Goal: Task Accomplishment & Management: Use online tool/utility

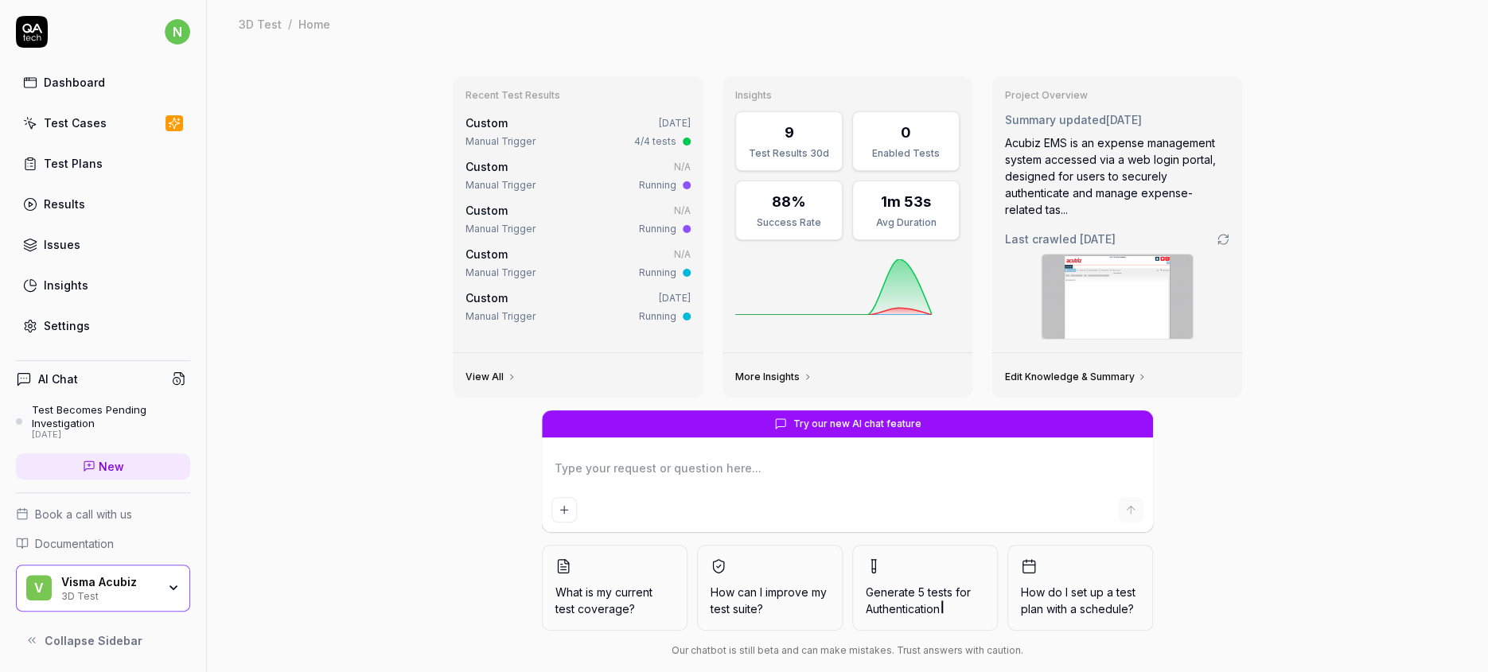
click at [75, 590] on div "Visma Acubiz" at bounding box center [108, 582] width 95 height 14
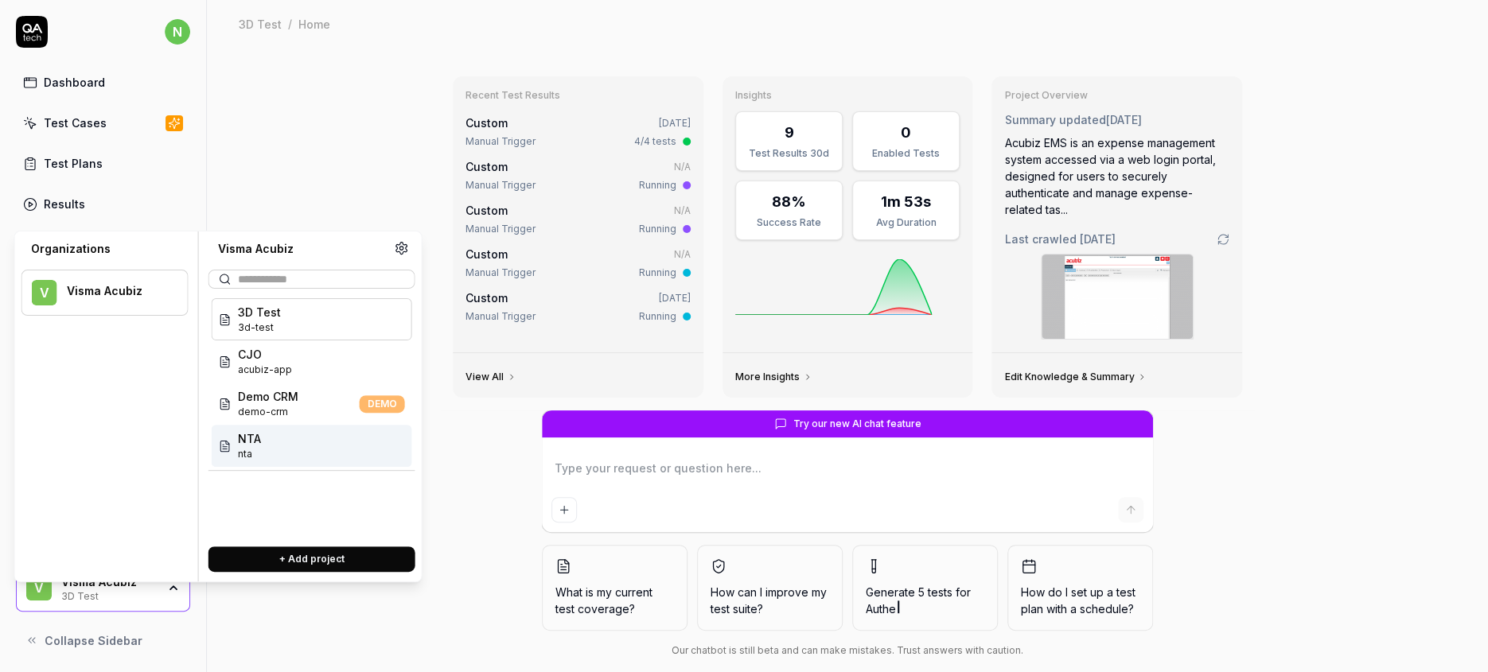
click at [241, 430] on span "NTA" at bounding box center [249, 438] width 23 height 17
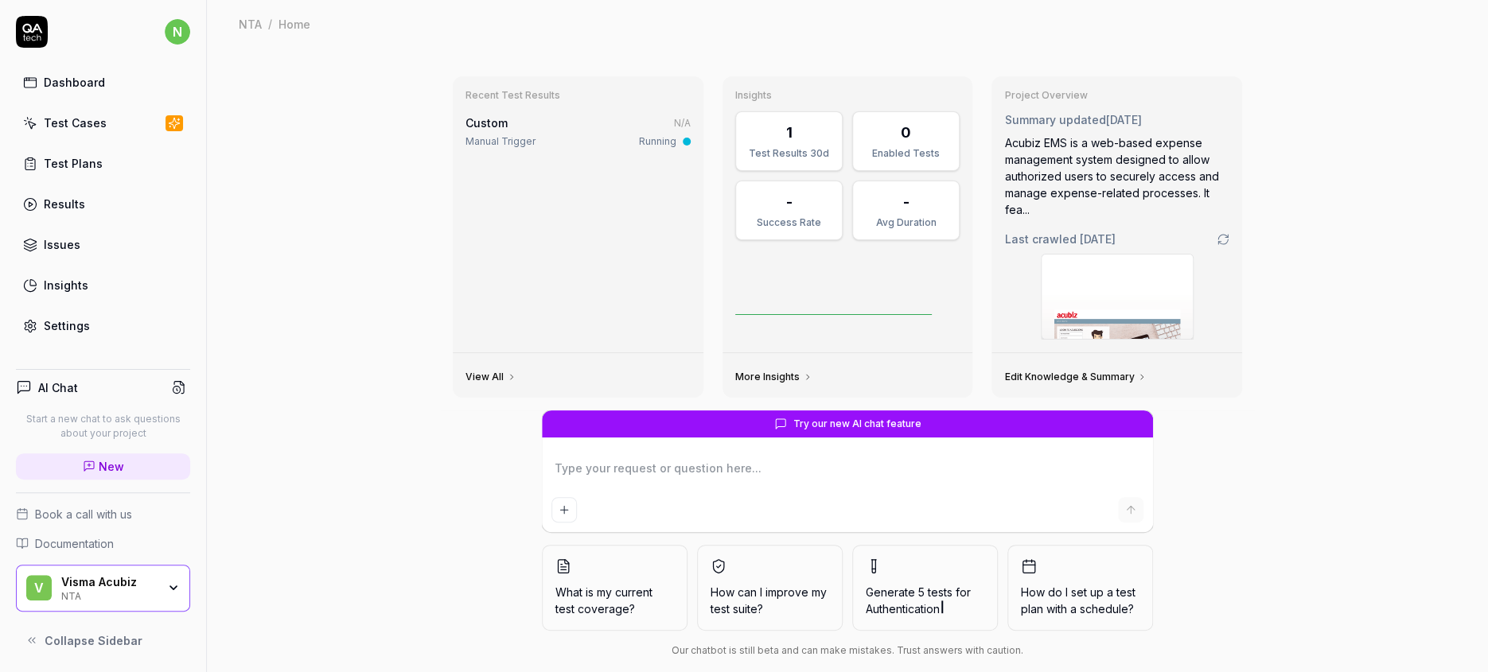
click at [53, 115] on div "Test Cases" at bounding box center [75, 123] width 63 height 17
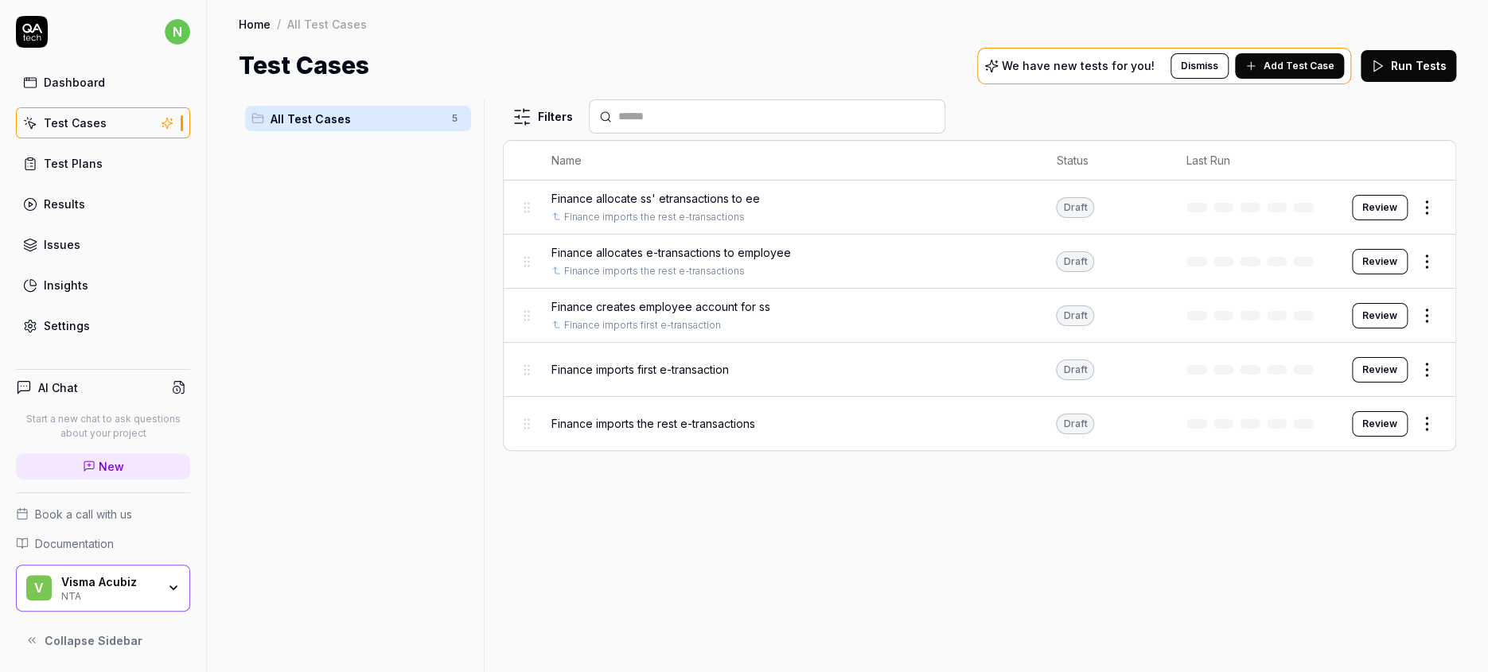
click at [1435, 235] on html "n Dashboard Test Cases Test Plans Results Issues Insights Settings AI Chat Star…" at bounding box center [744, 336] width 1488 height 672
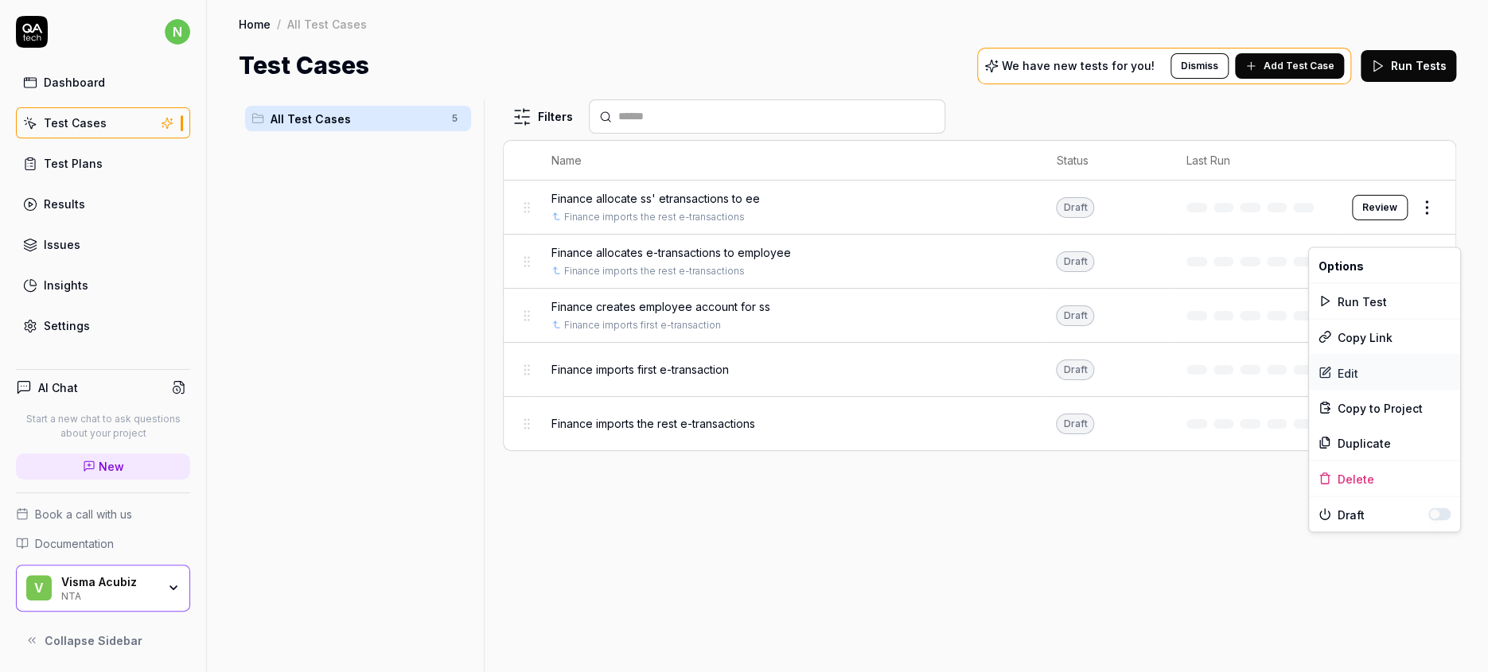
click at [1340, 360] on div "Edit" at bounding box center [1384, 372] width 151 height 35
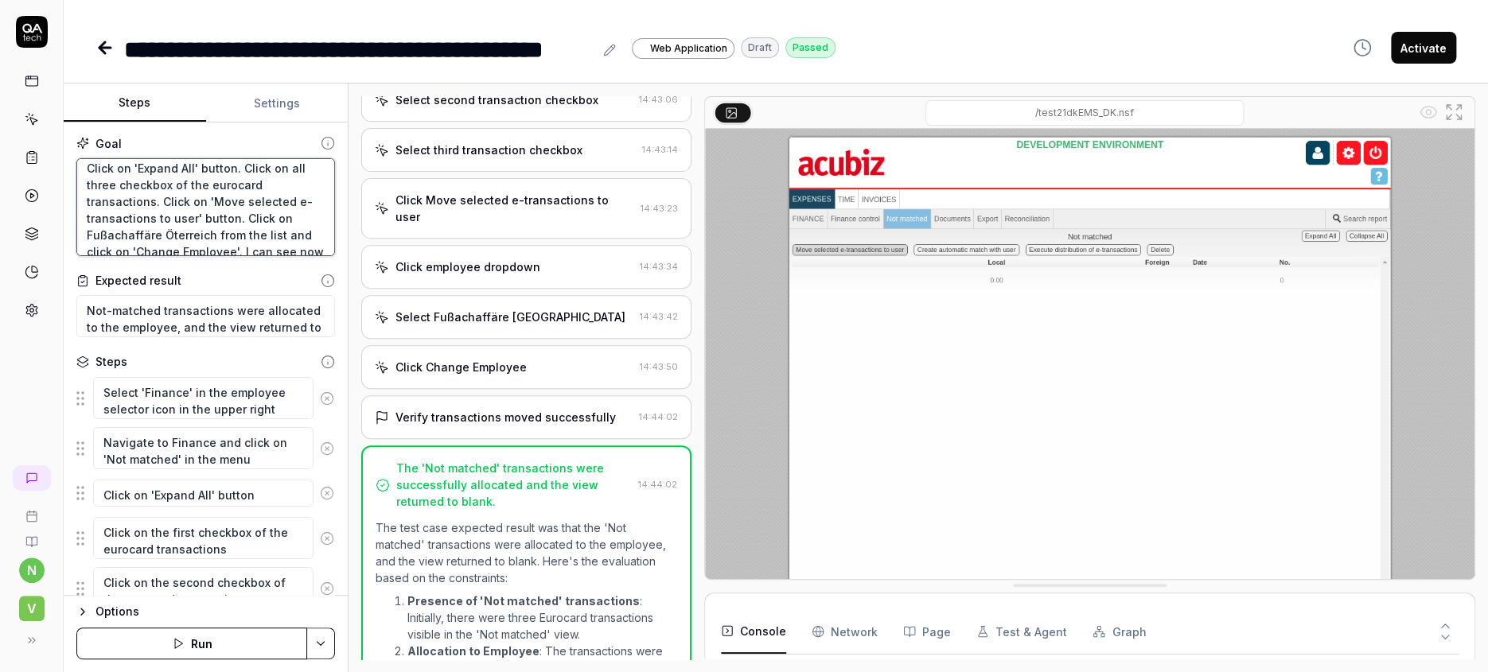
scroll to position [60, 0]
click at [188, 643] on button "Run" at bounding box center [191, 644] width 231 height 32
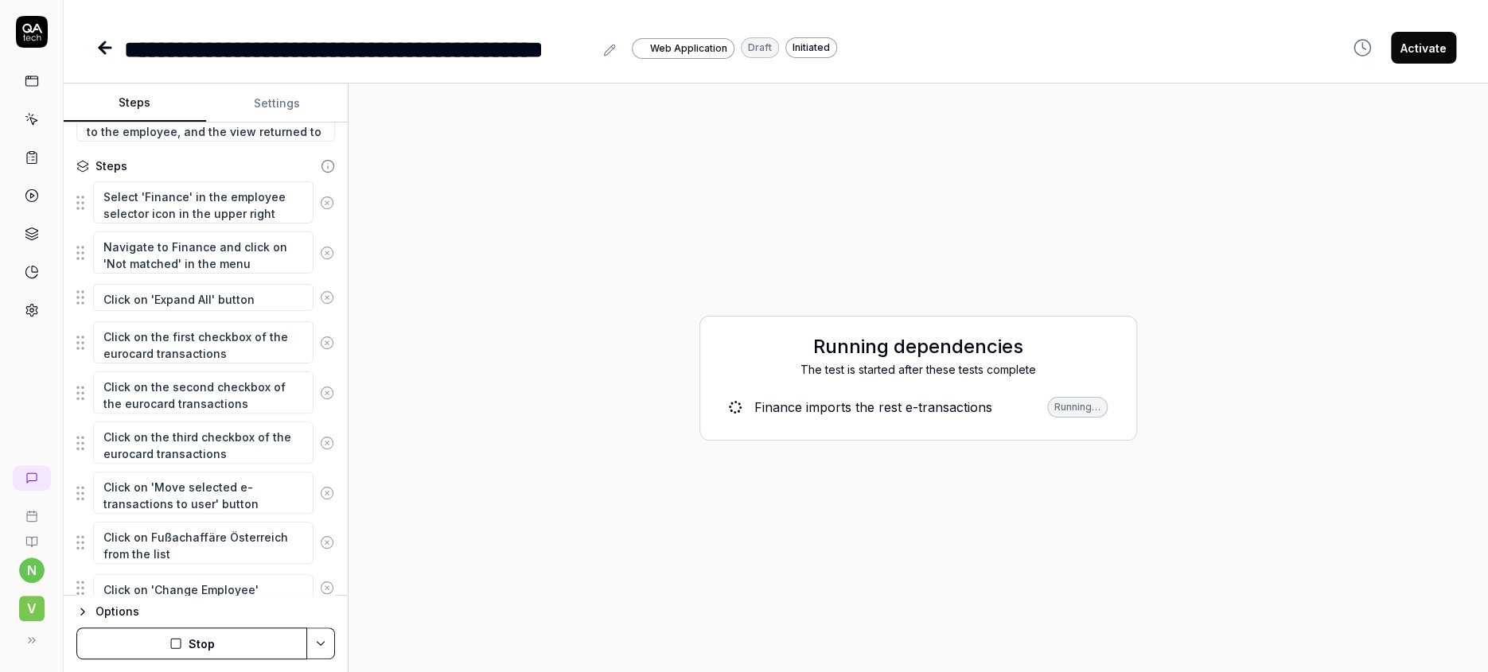
scroll to position [198, 0]
click at [195, 645] on button "Stop" at bounding box center [191, 644] width 231 height 32
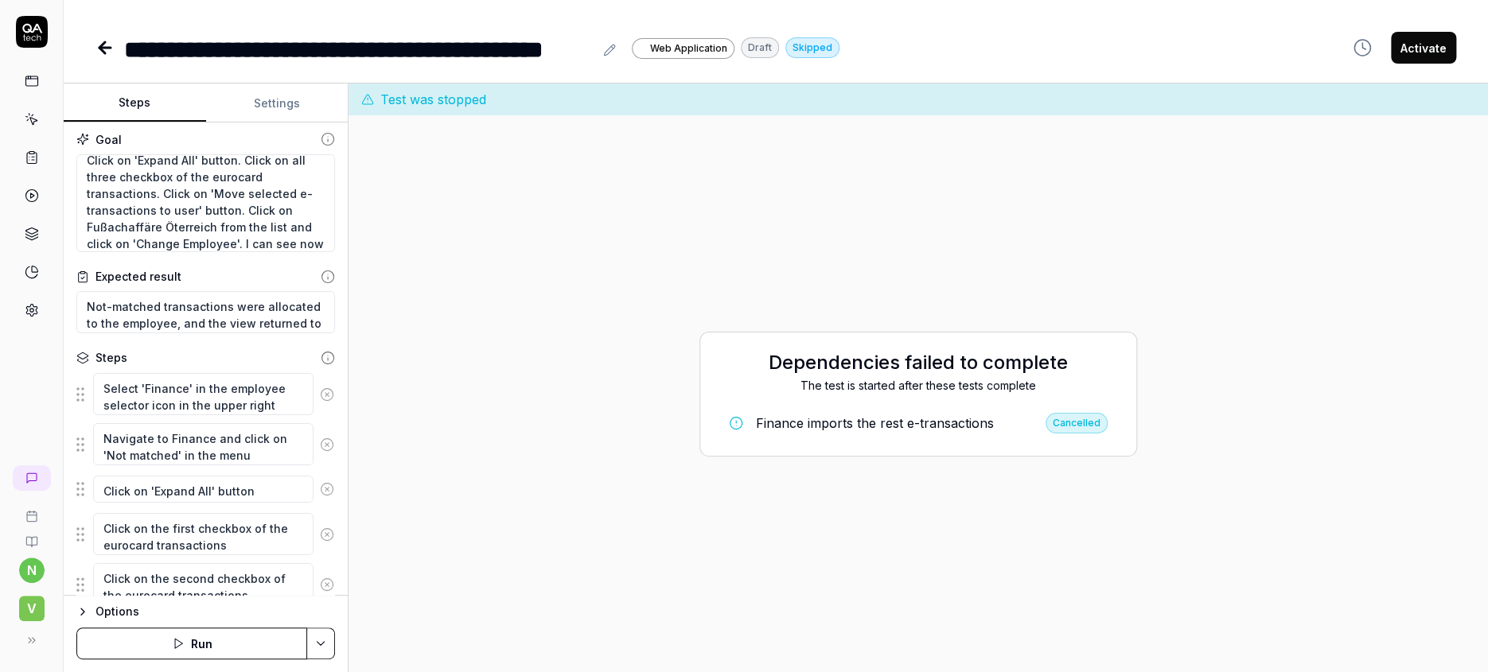
scroll to position [0, 0]
type textarea "*"
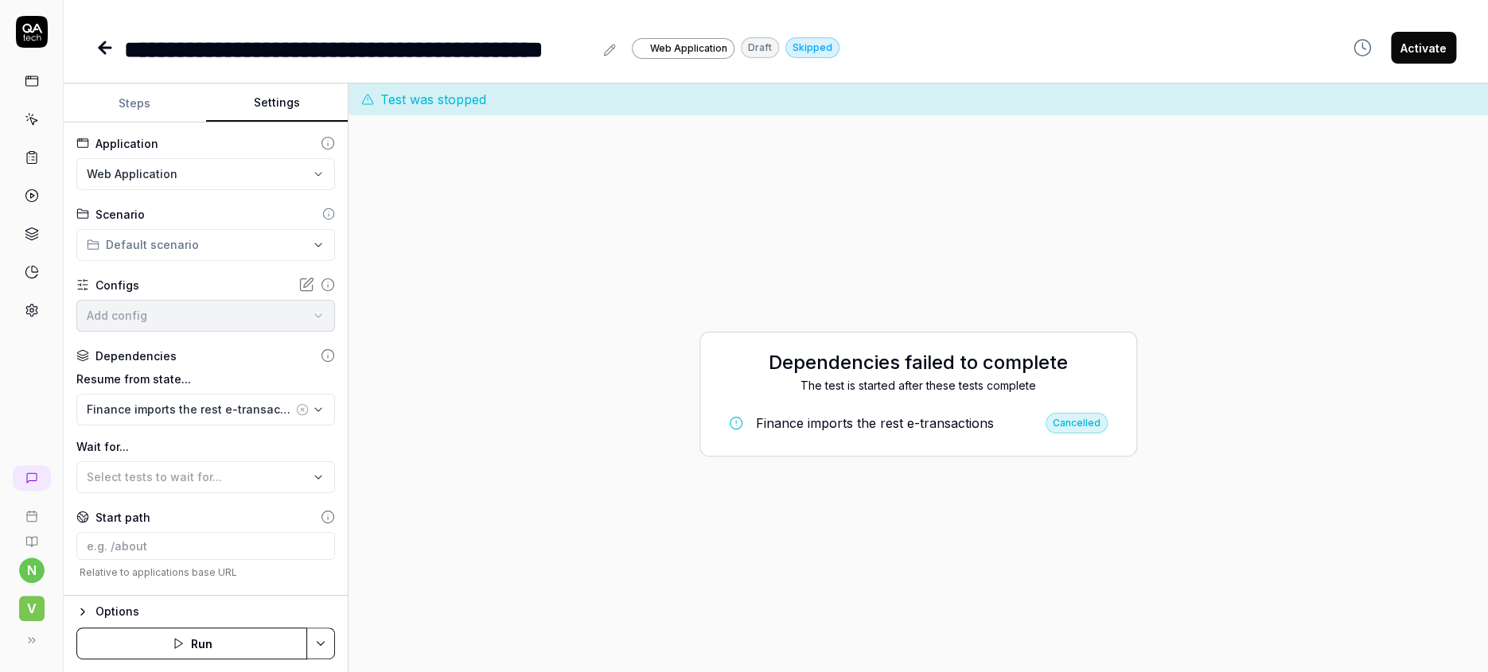
click at [268, 92] on button "Settings" at bounding box center [277, 103] width 142 height 38
click at [198, 401] on div "Finance imports the rest e-transactions" at bounding box center [190, 409] width 206 height 17
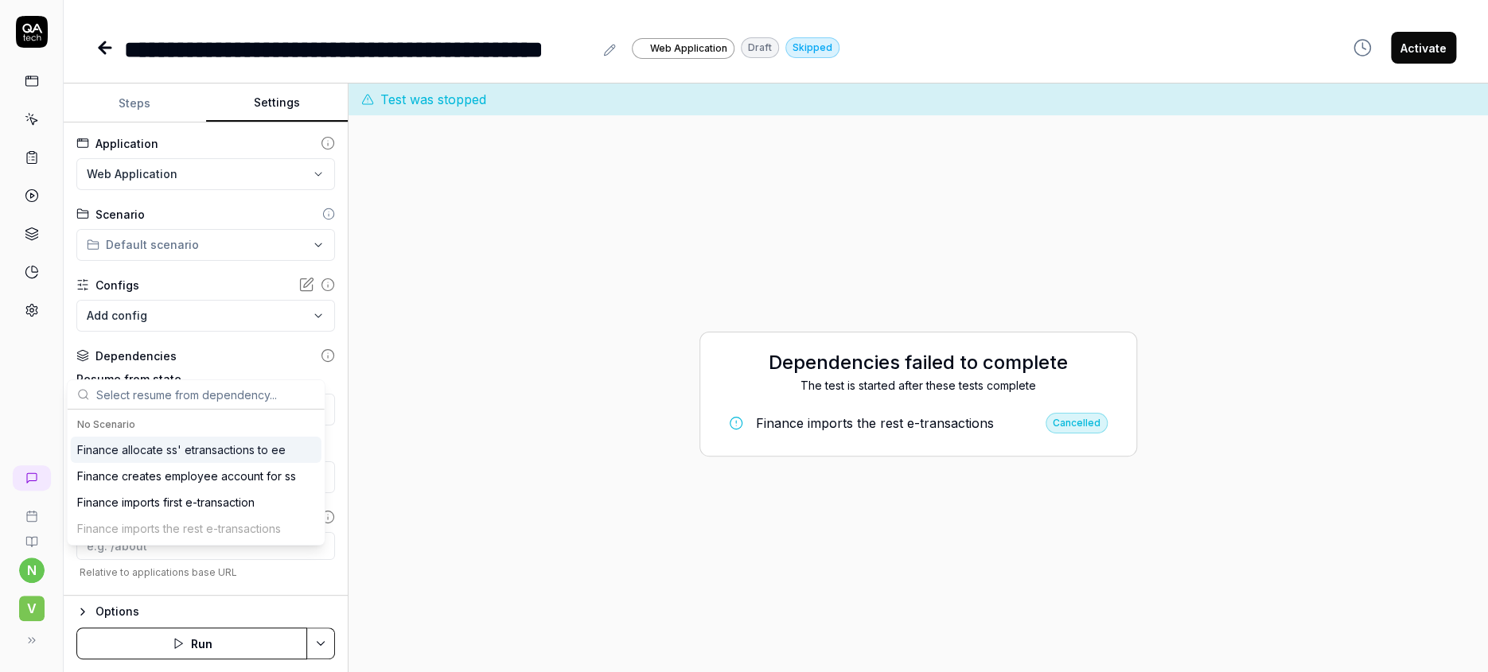
click at [297, 404] on circle "button" at bounding box center [302, 409] width 10 height 10
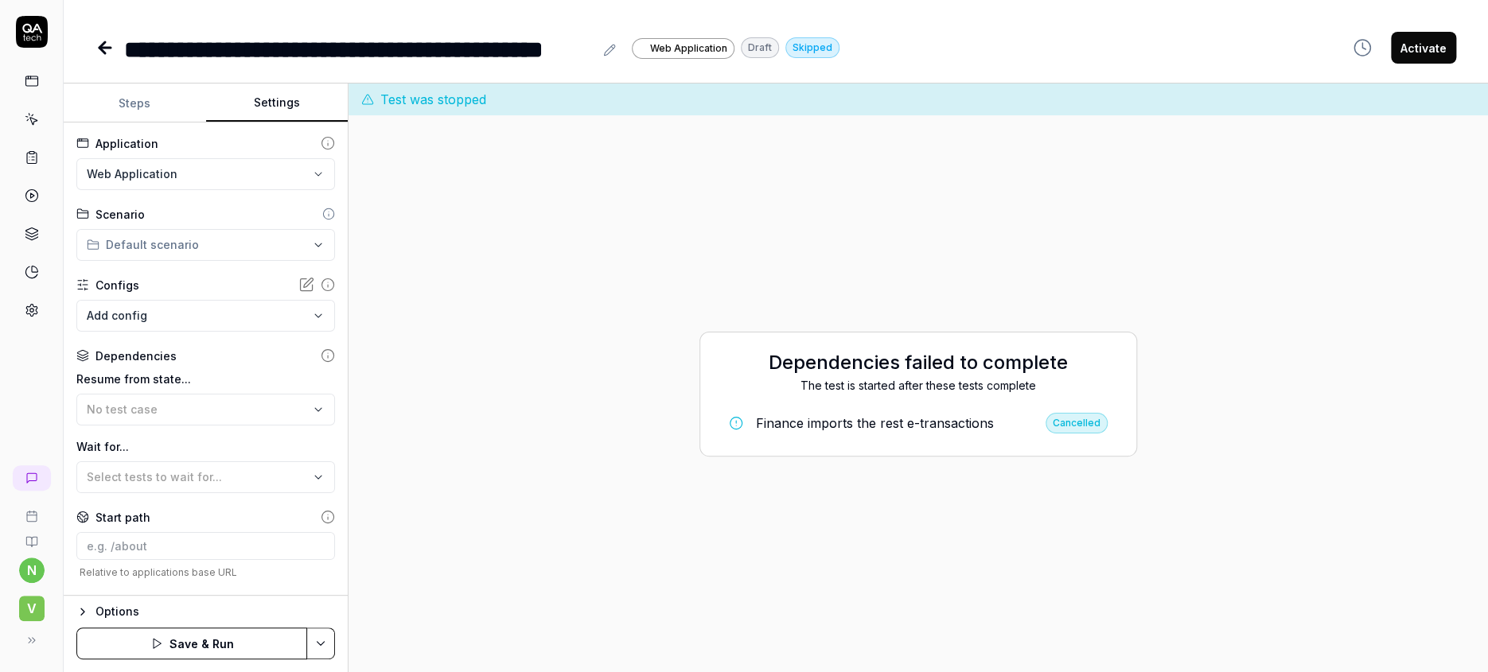
click at [462, 391] on div "Dependencies failed to complete The test is started after these tests complete …" at bounding box center [918, 393] width 1114 height 531
click at [195, 646] on button "Save & Run" at bounding box center [191, 644] width 231 height 32
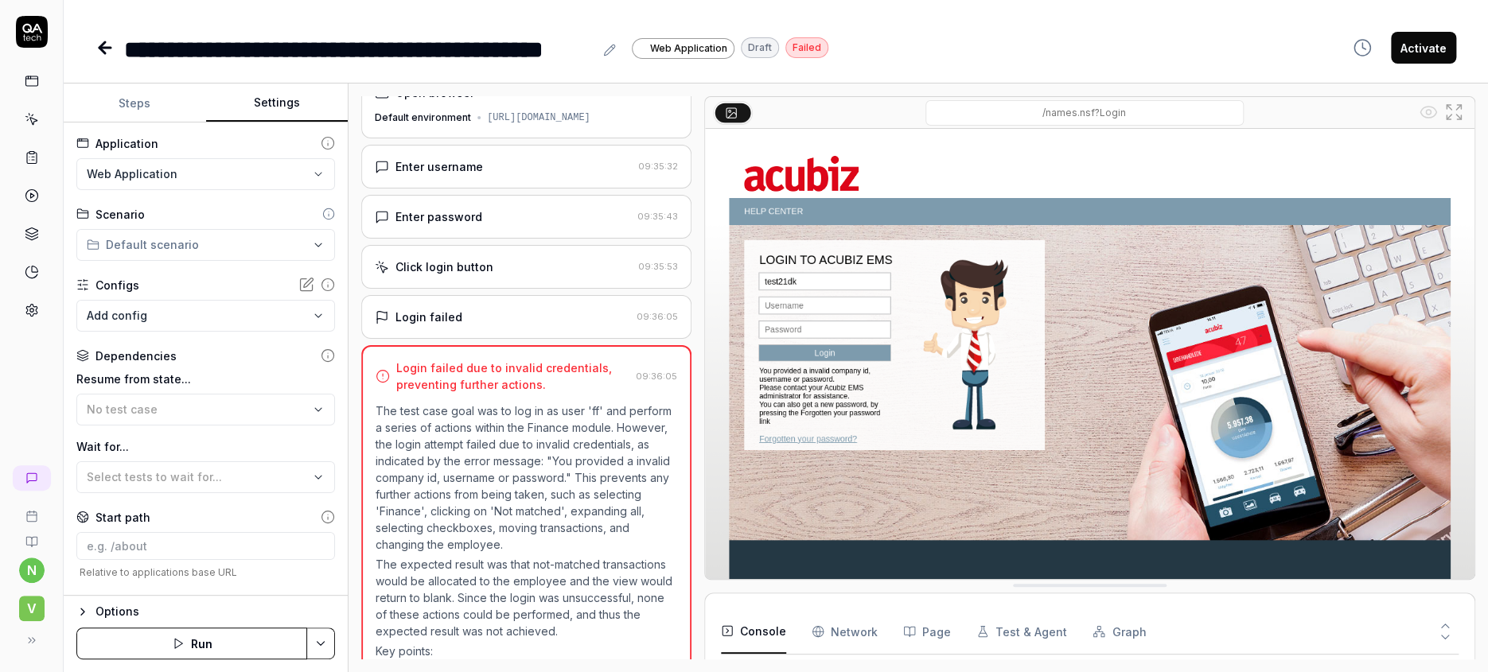
scroll to position [39, 0]
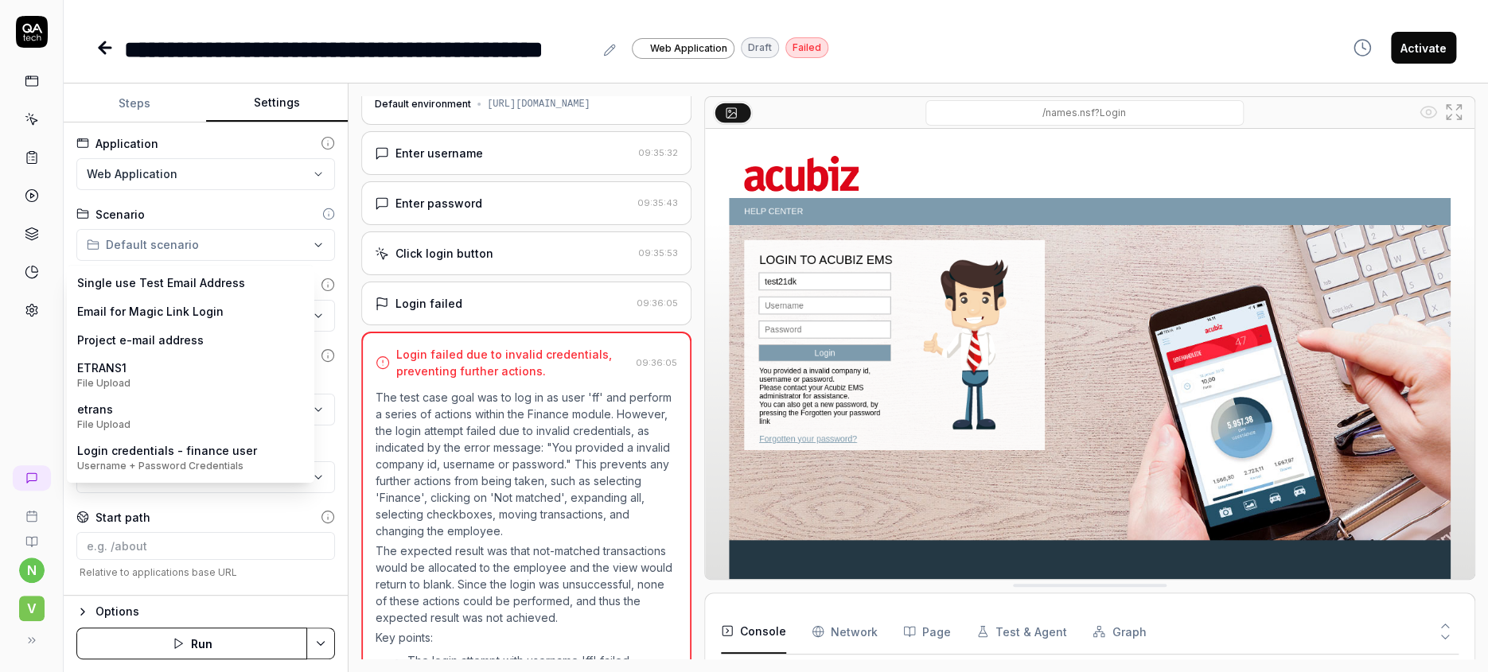
click at [197, 278] on body "**********" at bounding box center [744, 336] width 1488 height 672
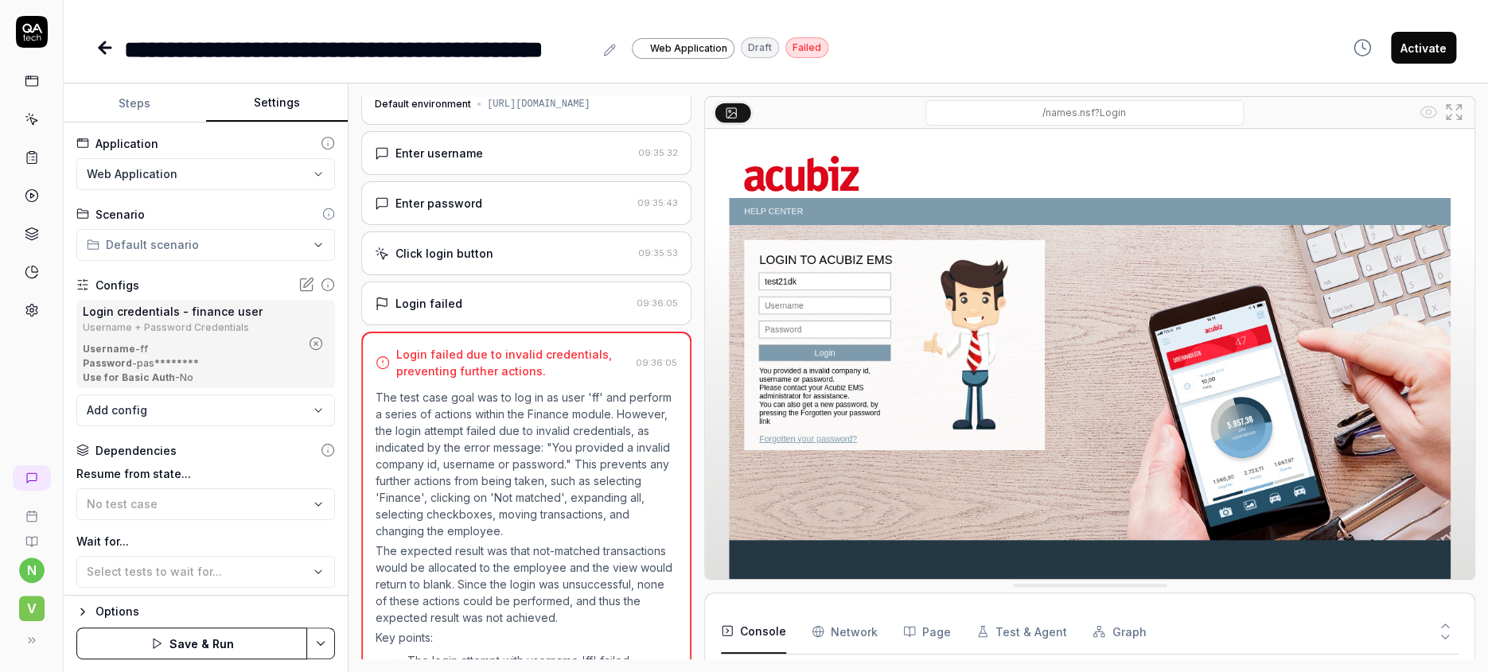
click at [186, 643] on button "Save & Run" at bounding box center [191, 644] width 231 height 32
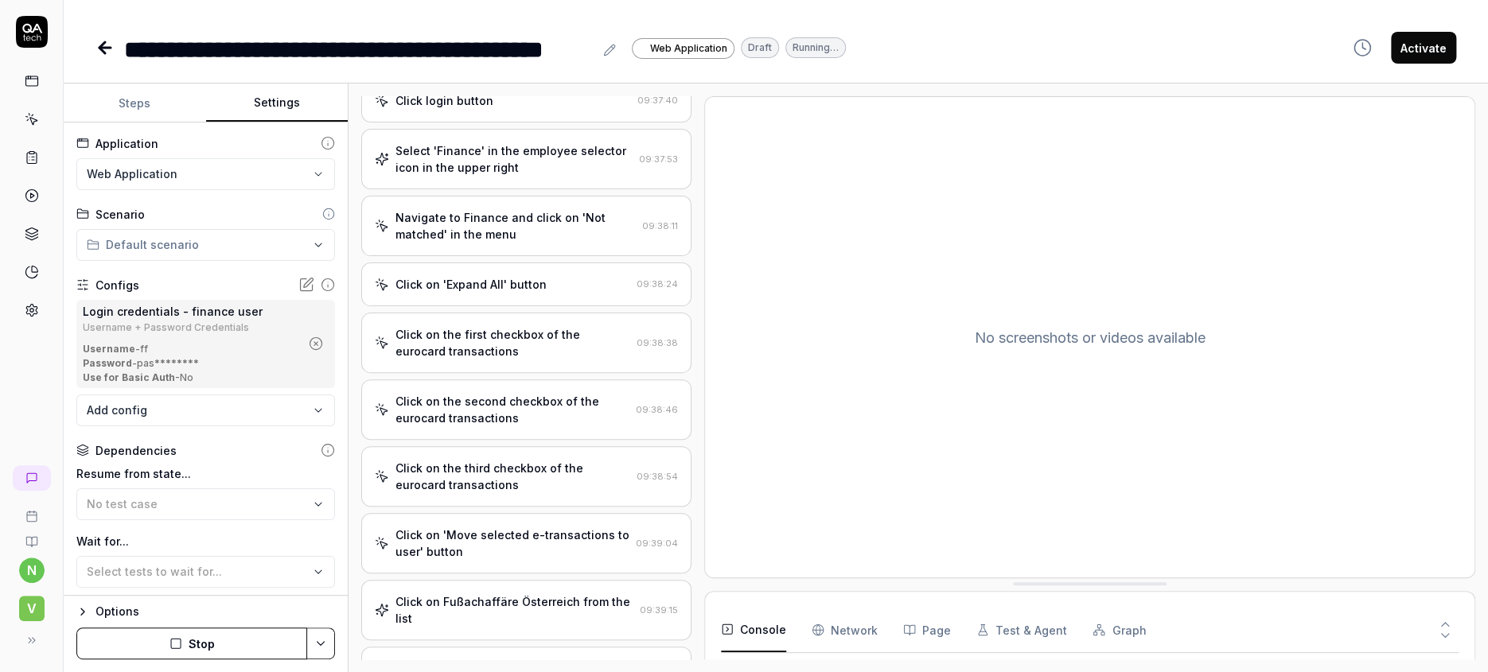
scroll to position [428, 0]
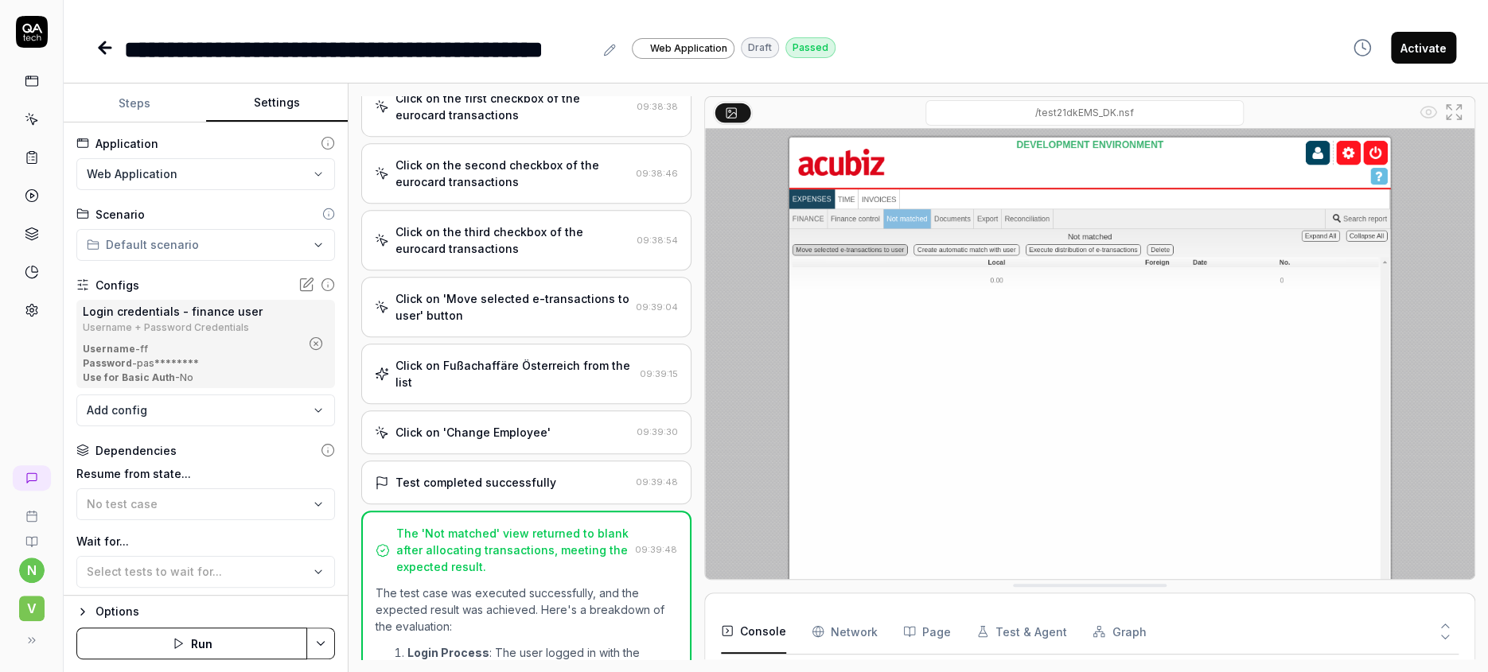
click at [95, 38] on icon at bounding box center [104, 47] width 19 height 19
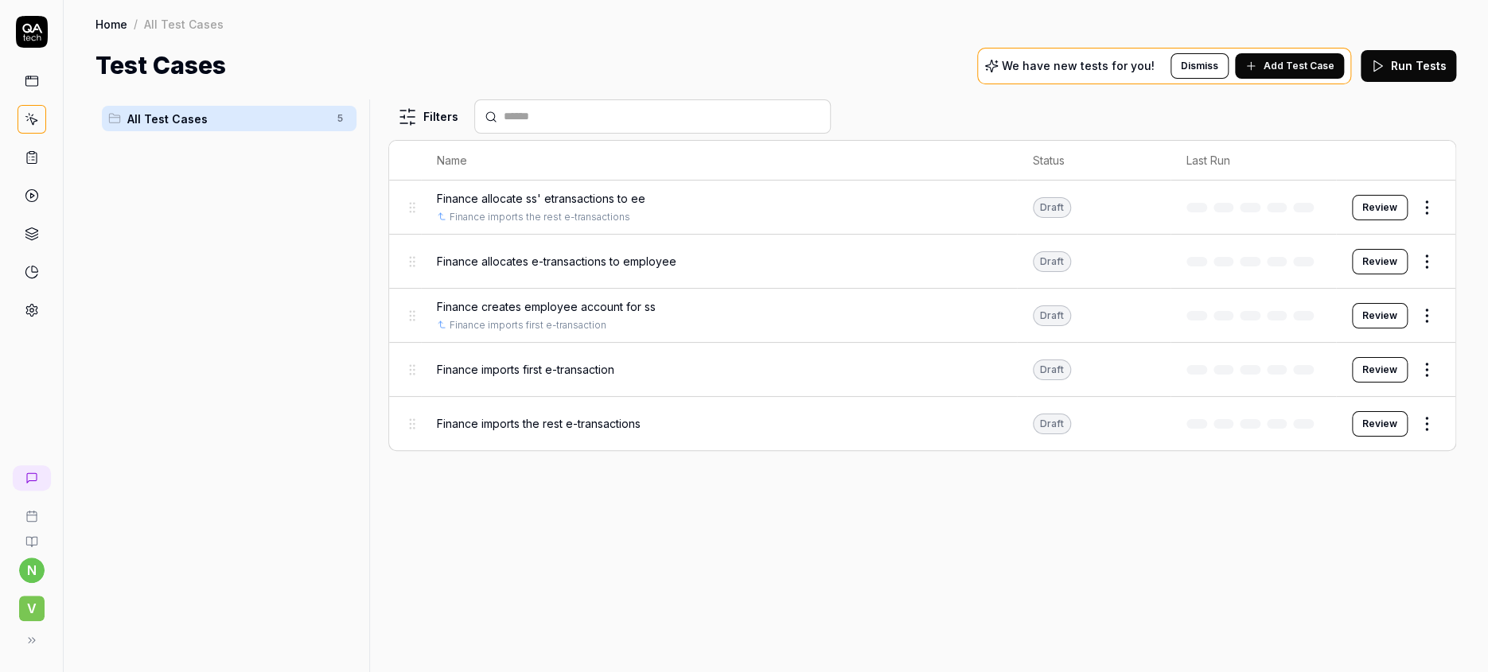
click at [1334, 59] on span "Add Test Case" at bounding box center [1298, 66] width 71 height 14
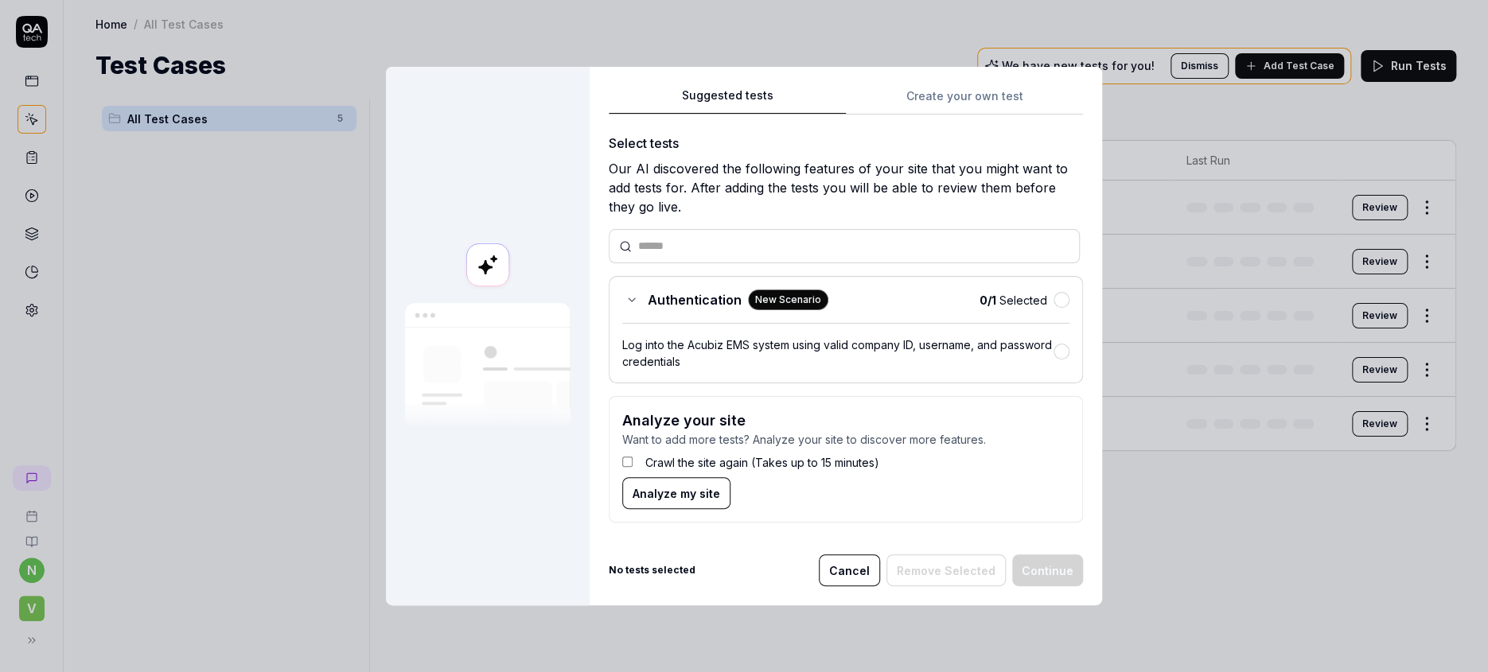
click at [942, 131] on div "Suggested tests Create your own test Select tests Our AI discovered the followi…" at bounding box center [846, 311] width 474 height 450
